Goal: Check status: Check status

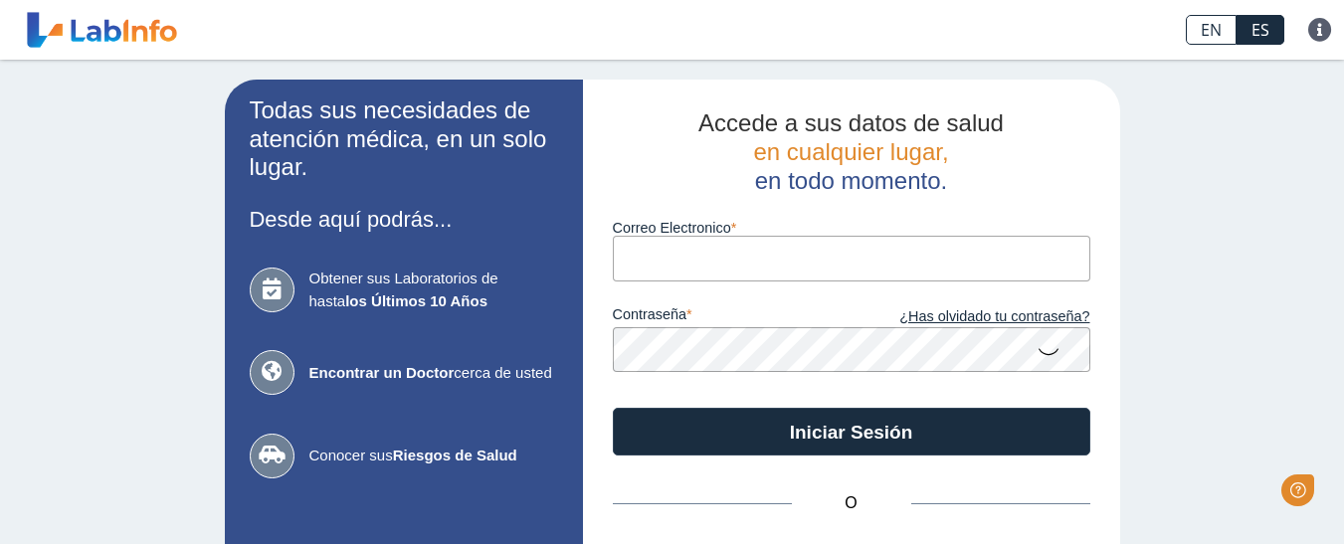
click at [674, 262] on input "Correo Electronico" at bounding box center [851, 258] width 477 height 45
type input "[MEDICAL_DATA][EMAIL_ADDRESS][DOMAIN_NAME]"
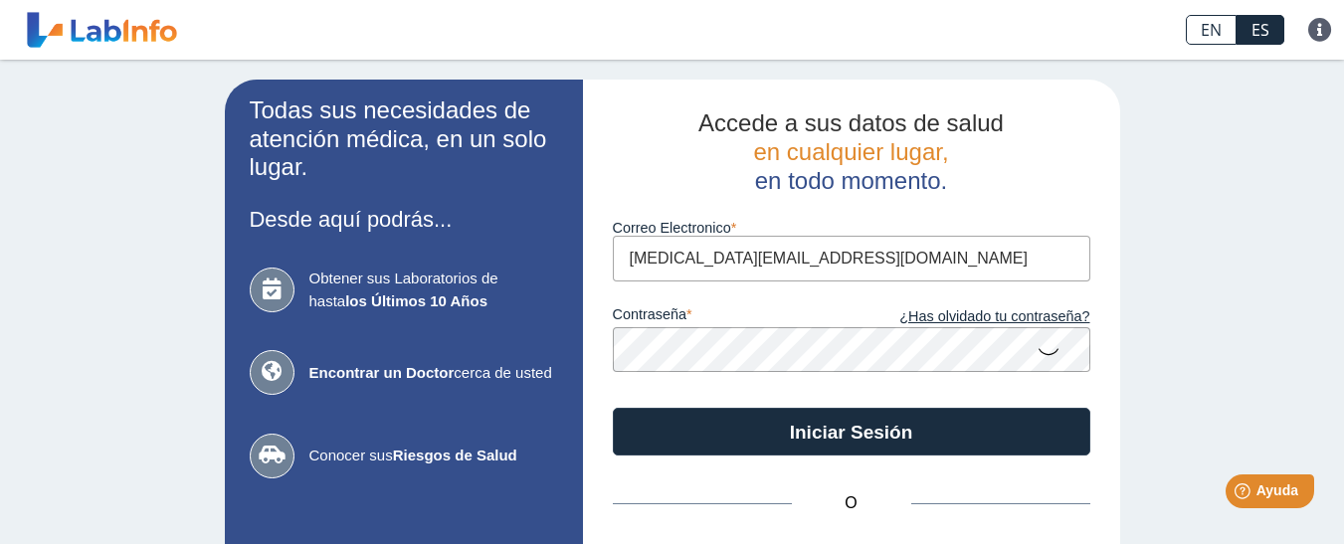
click at [613, 408] on button "Iniciar Sesión" at bounding box center [851, 432] width 477 height 48
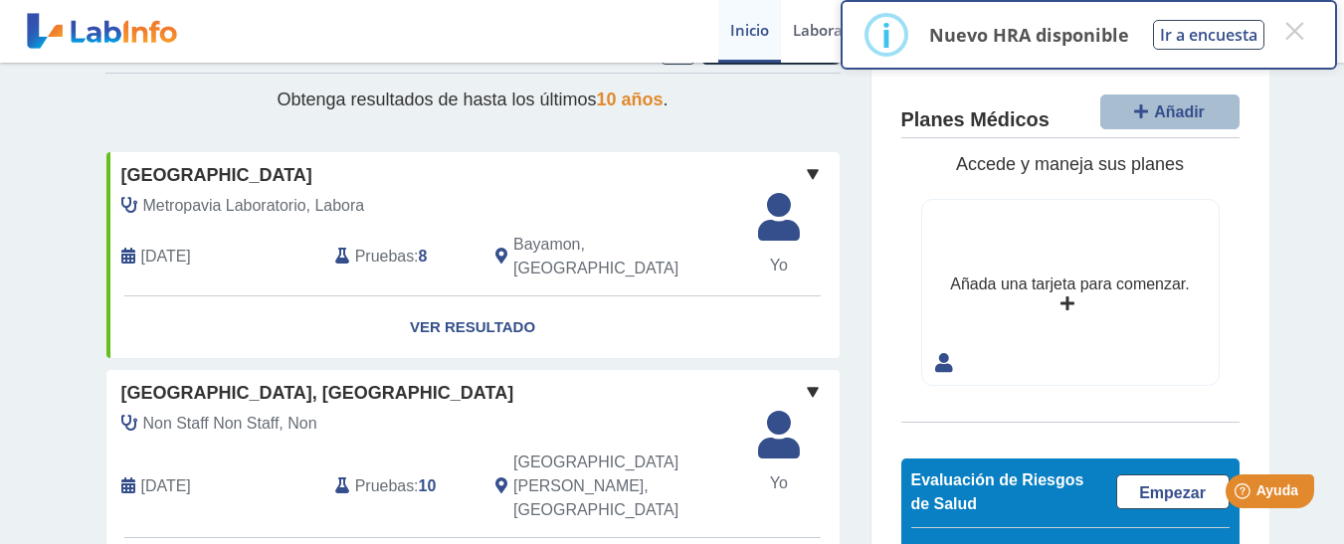
scroll to position [99, 0]
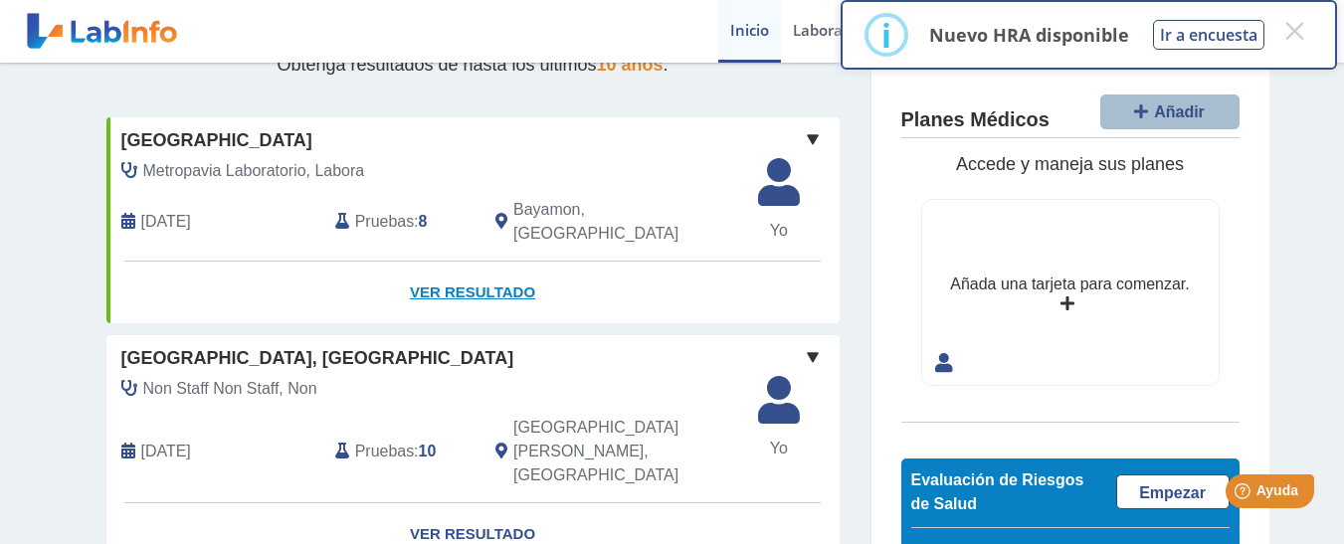
click at [466, 267] on link "Ver Resultado" at bounding box center [472, 293] width 733 height 63
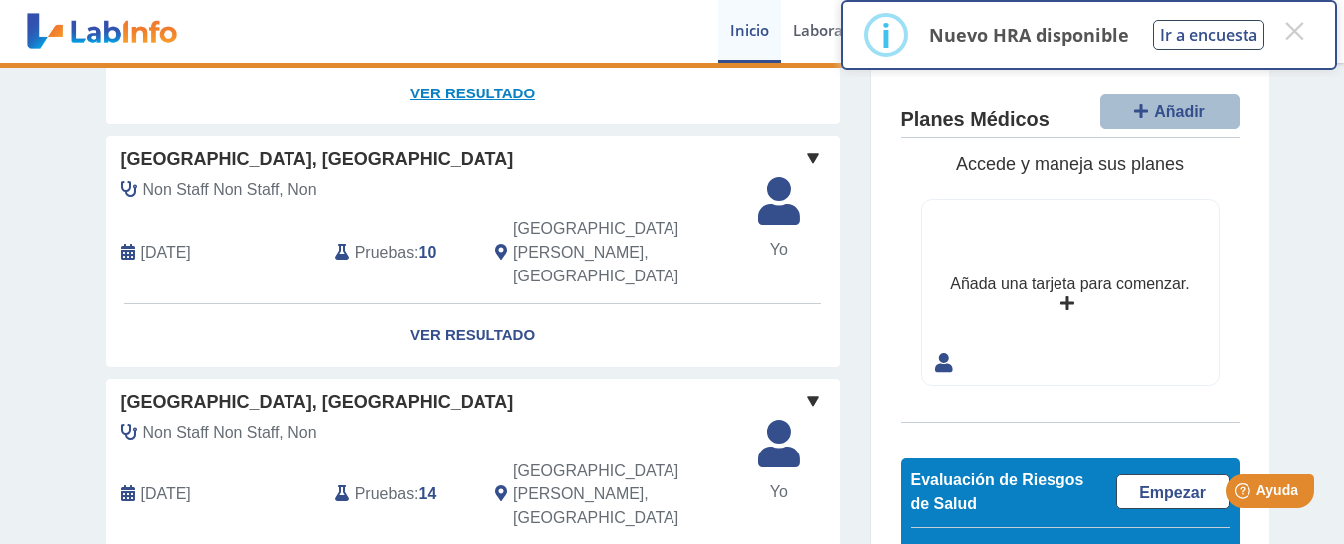
scroll to position [199, 0]
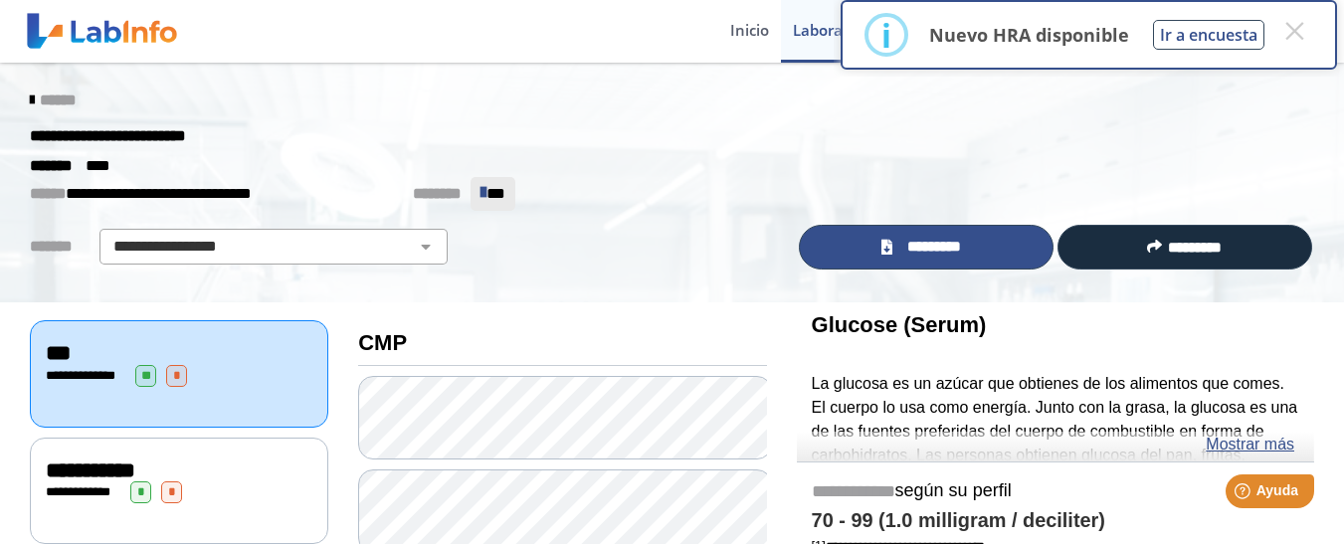
click at [958, 241] on span "*********" at bounding box center [934, 247] width 73 height 23
